Goal: Check status: Check status

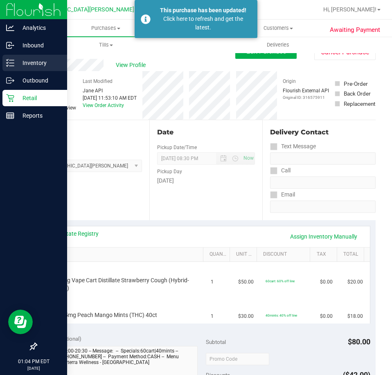
click at [14, 58] on p "Inventory" at bounding box center [38, 63] width 49 height 10
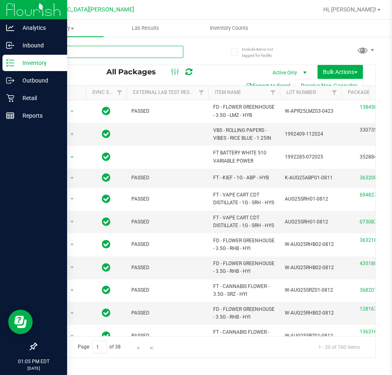
click at [94, 51] on input "text" at bounding box center [109, 52] width 147 height 12
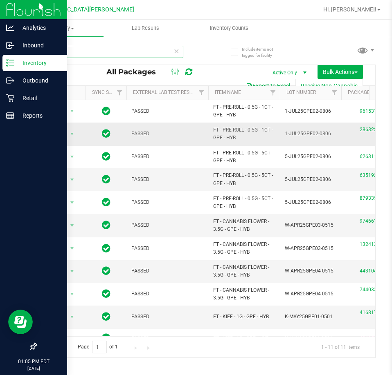
type input "grape e"
drag, startPoint x: 16, startPoint y: 98, endPoint x: 39, endPoint y: 94, distance: 23.6
click at [16, 98] on p "Retail" at bounding box center [38, 98] width 49 height 10
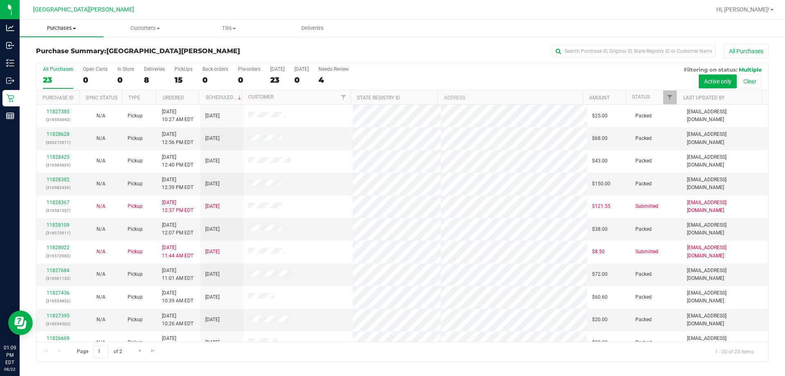
click at [61, 28] on span "Purchases" at bounding box center [62, 28] width 84 height 7
click at [50, 56] on span "Fulfillment" at bounding box center [45, 59] width 51 height 7
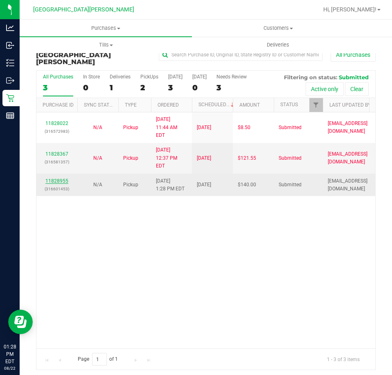
click at [55, 178] on link "11828955" at bounding box center [56, 181] width 23 height 6
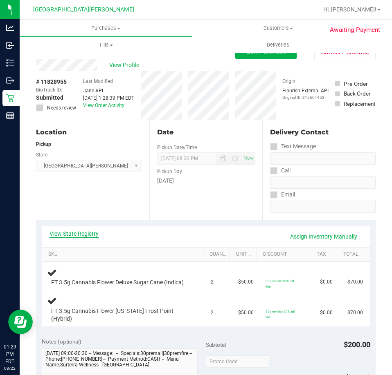
click at [89, 232] on link "View State Registry" at bounding box center [73, 234] width 49 height 8
